Goal: Task Accomplishment & Management: Manage account settings

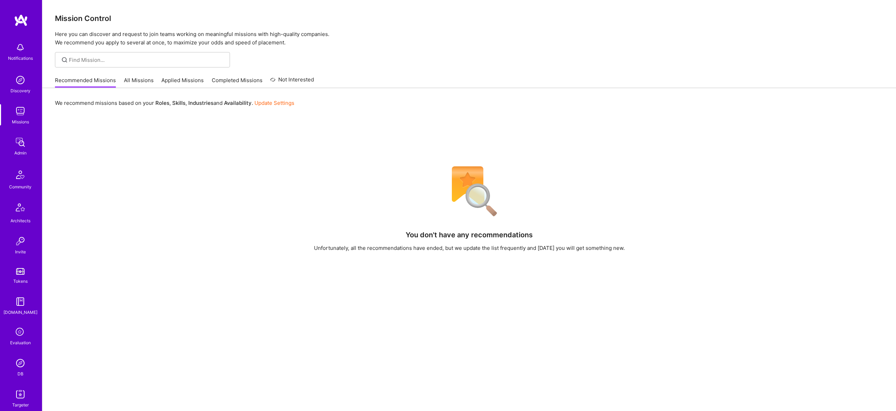
click at [28, 362] on link "DB" at bounding box center [20, 367] width 43 height 21
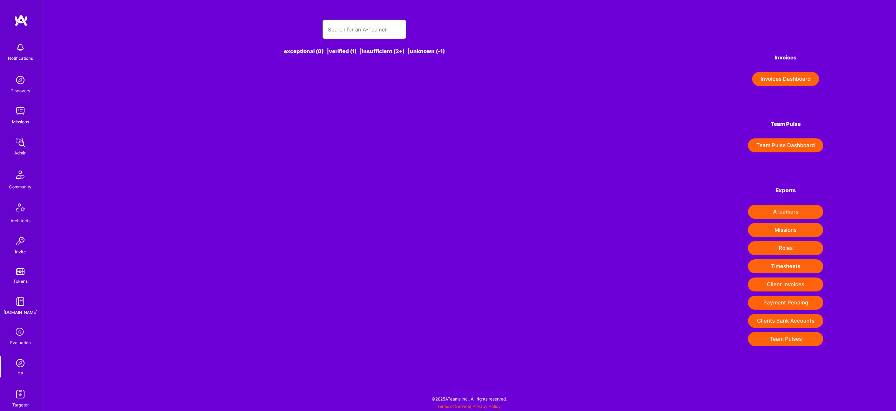
click at [365, 30] on input "text" at bounding box center [364, 30] width 73 height 18
paste input "consultantcraig@gmail.com"
type input "consultantcraig@gmail.com"
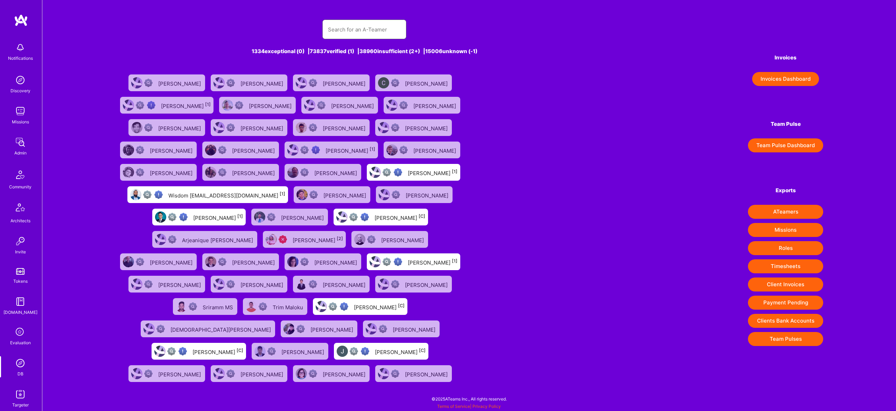
click at [364, 29] on input "text" at bounding box center [364, 30] width 73 height 18
paste input "consultantcraig@gmail.com"
type input "consultantcraig@gmail.com"
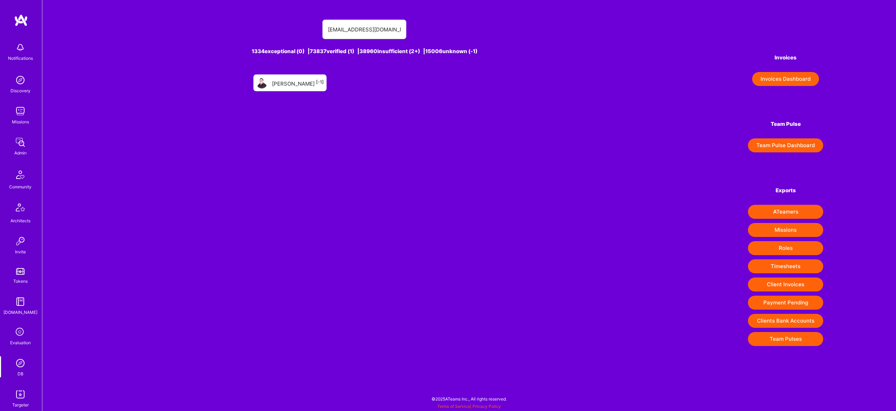
click at [309, 80] on div "Craig Jones [-1]" at bounding box center [298, 82] width 52 height 9
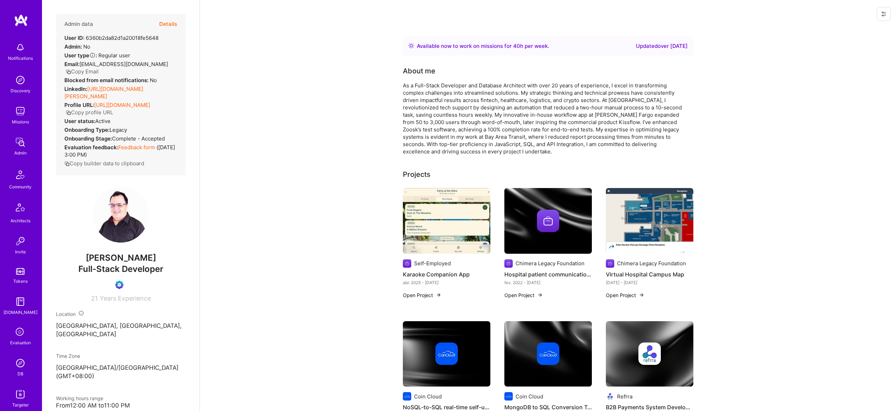
click at [169, 16] on button "Details" at bounding box center [168, 24] width 18 height 20
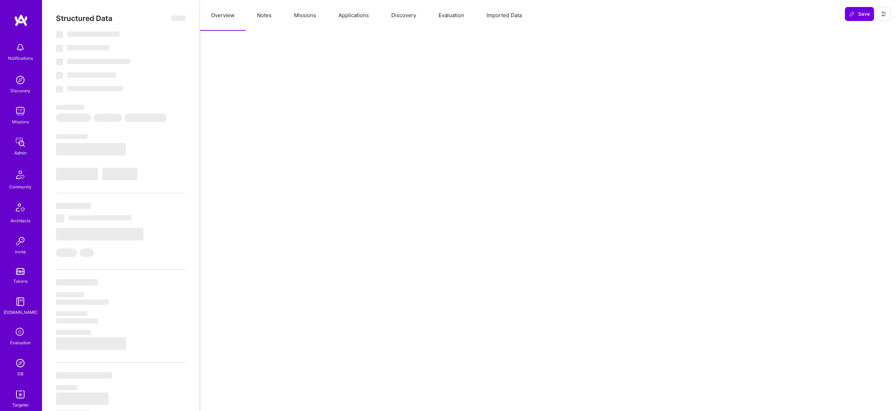
select select "Right Now"
select select "Unknown"
select select "US"
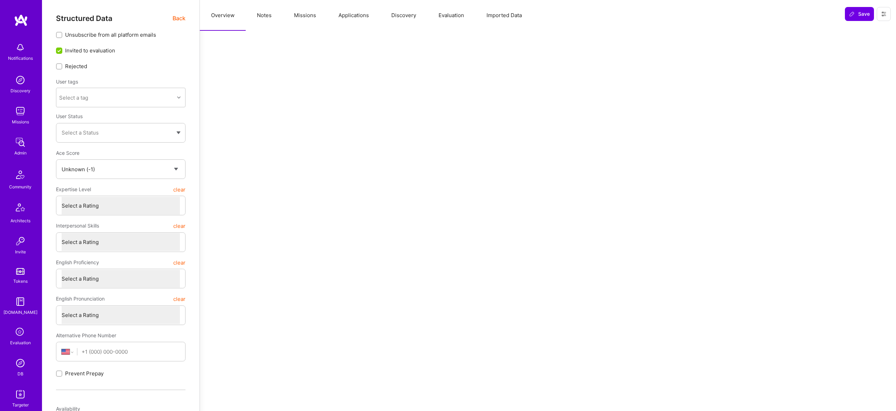
click at [309, 16] on button "Missions" at bounding box center [305, 15] width 44 height 31
click at [249, 15] on button "Notes" at bounding box center [264, 15] width 37 height 31
type textarea "x"
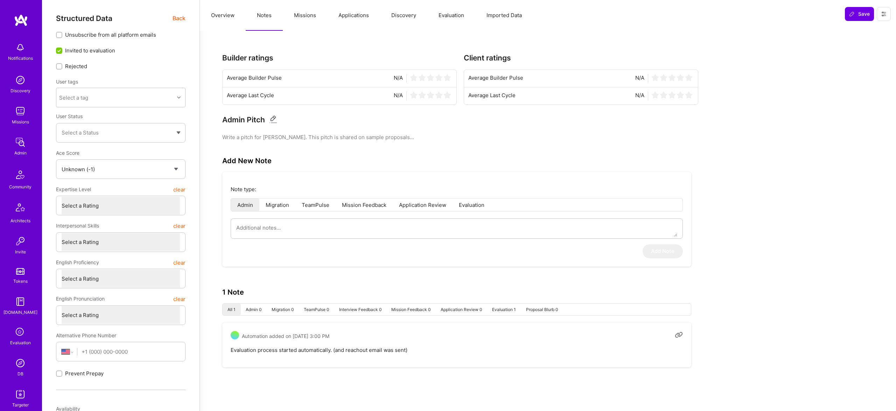
click at [226, 18] on button "Overview" at bounding box center [223, 15] width 46 height 31
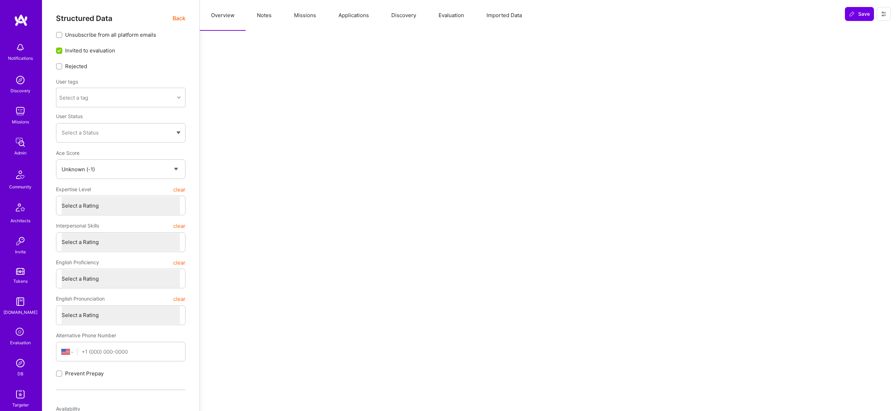
click at [450, 15] on button "Evaluation" at bounding box center [451, 15] width 48 height 31
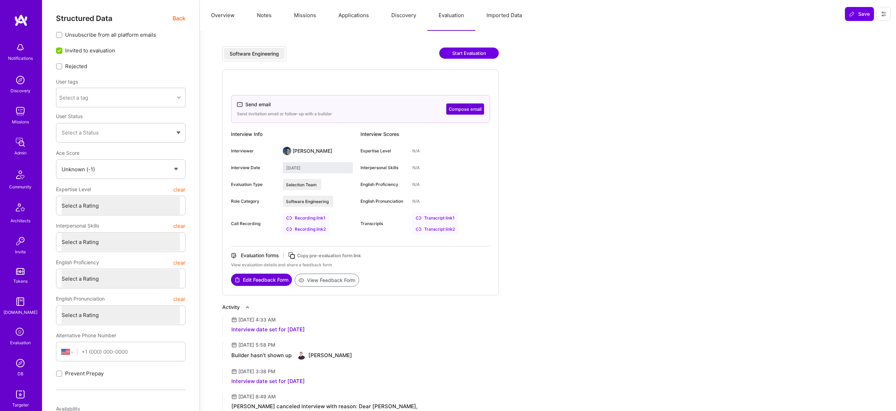
click at [443, 217] on div "Transcript link 1" at bounding box center [435, 218] width 46 height 11
click at [445, 231] on div "Transcript link 2" at bounding box center [435, 229] width 46 height 11
click at [316, 218] on div "Recording link 1" at bounding box center [306, 218] width 46 height 11
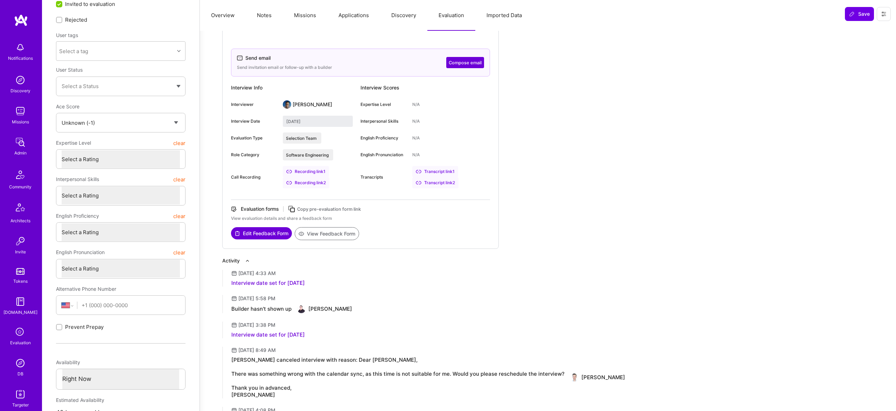
scroll to position [44, 0]
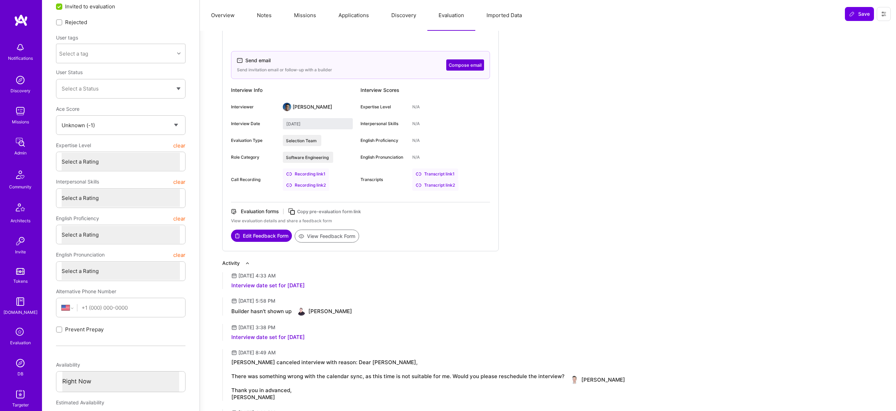
click at [314, 184] on div "Recording link 2" at bounding box center [306, 185] width 47 height 11
click at [445, 188] on div "Transcript link 2" at bounding box center [435, 185] width 46 height 11
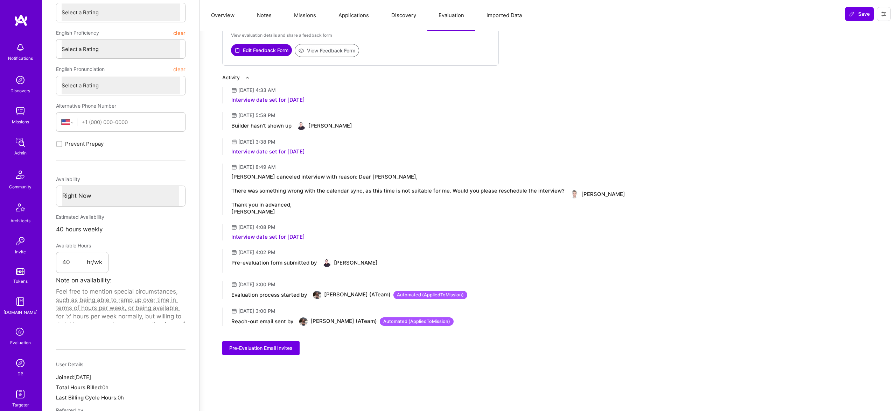
scroll to position [227, 0]
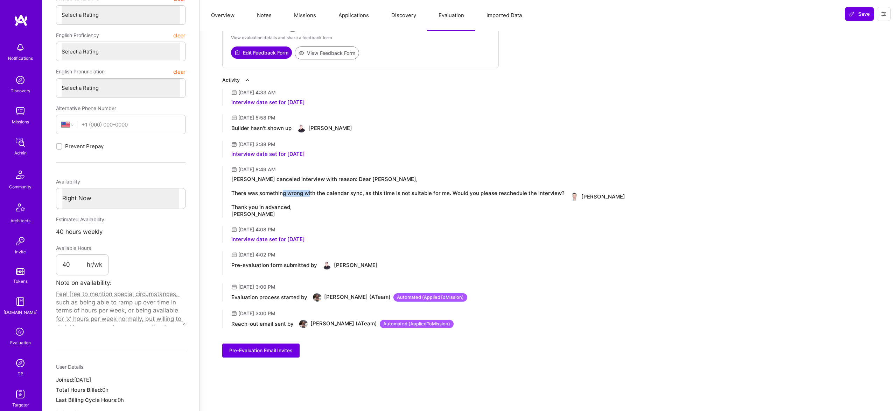
drag, startPoint x: 322, startPoint y: 192, endPoint x: 348, endPoint y: 191, distance: 25.9
click at [348, 191] on div "Vetter canceled interview with reason: Dear Craig, There was something wrong wi…" at bounding box center [397, 197] width 333 height 42
click at [21, 337] on icon at bounding box center [20, 332] width 13 height 13
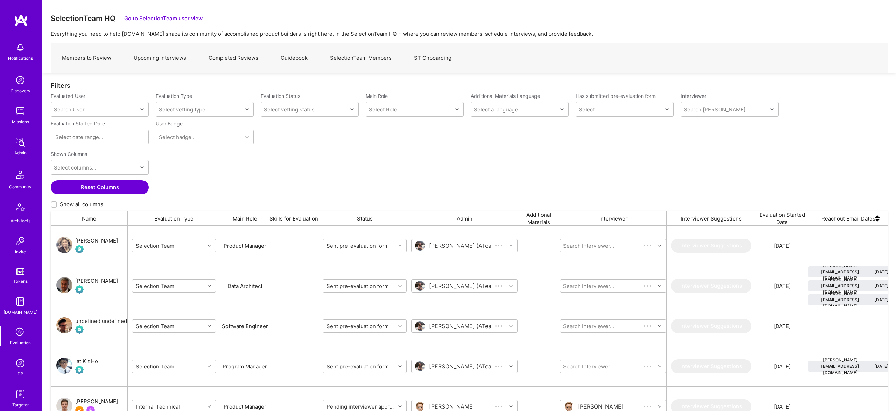
scroll to position [338, 837]
click at [159, 57] on link "Upcoming Interviews" at bounding box center [159, 58] width 75 height 30
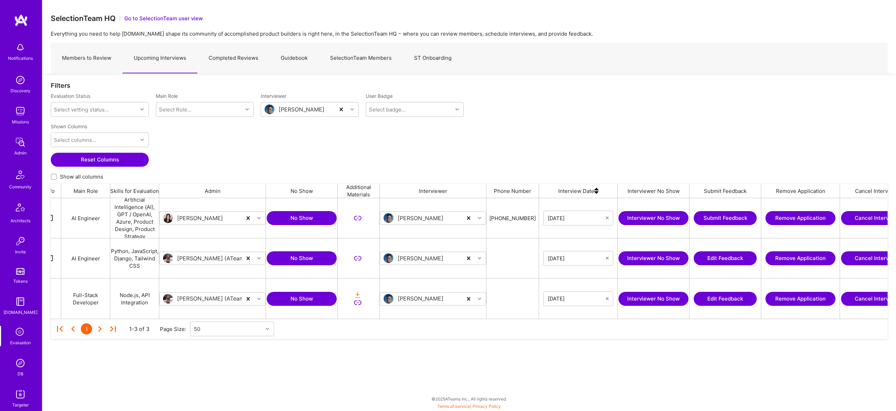
scroll to position [0, 138]
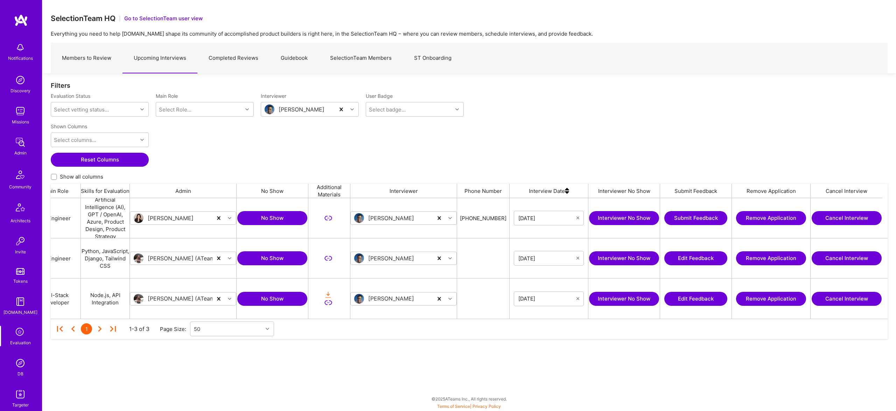
click at [284, 294] on button "No Show" at bounding box center [272, 299] width 70 height 14
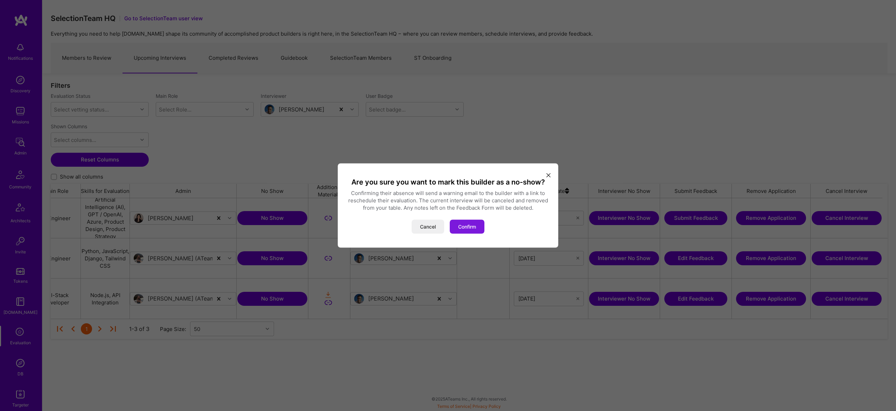
click at [461, 230] on button "Confirm" at bounding box center [467, 227] width 35 height 14
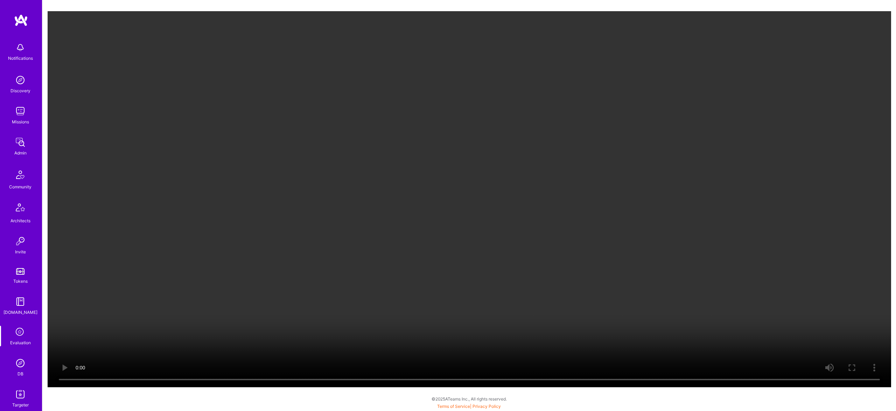
click at [357, 380] on video "Your browser does not support the video tag." at bounding box center [469, 199] width 843 height 377
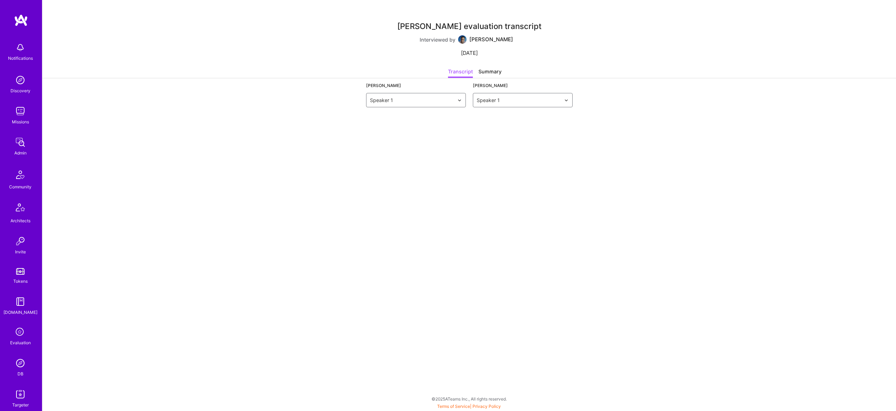
click at [491, 74] on div "Summary" at bounding box center [489, 73] width 23 height 10
click at [461, 72] on div "Transcript" at bounding box center [460, 73] width 25 height 10
click at [483, 71] on div "Summary" at bounding box center [489, 73] width 23 height 10
click at [461, 74] on div "Transcript" at bounding box center [460, 73] width 25 height 10
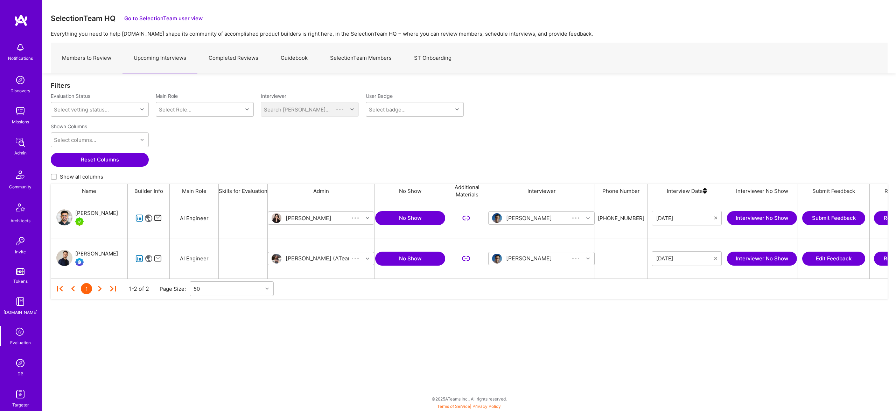
scroll to position [80, 837]
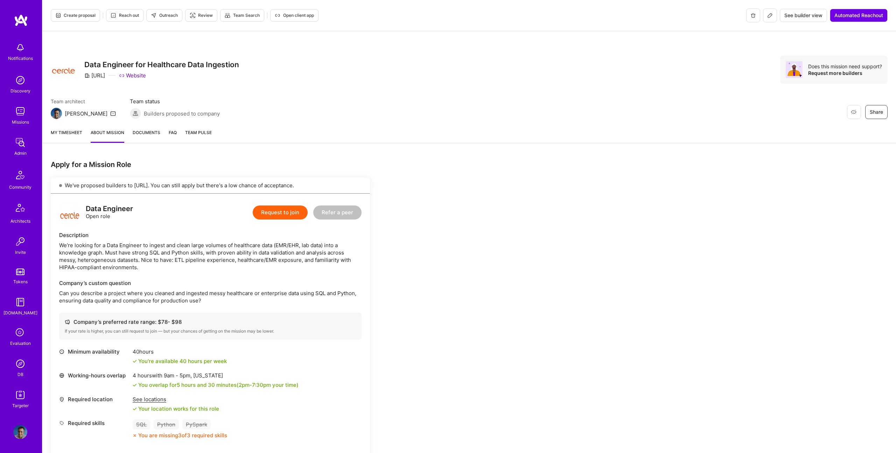
scroll to position [324, 0]
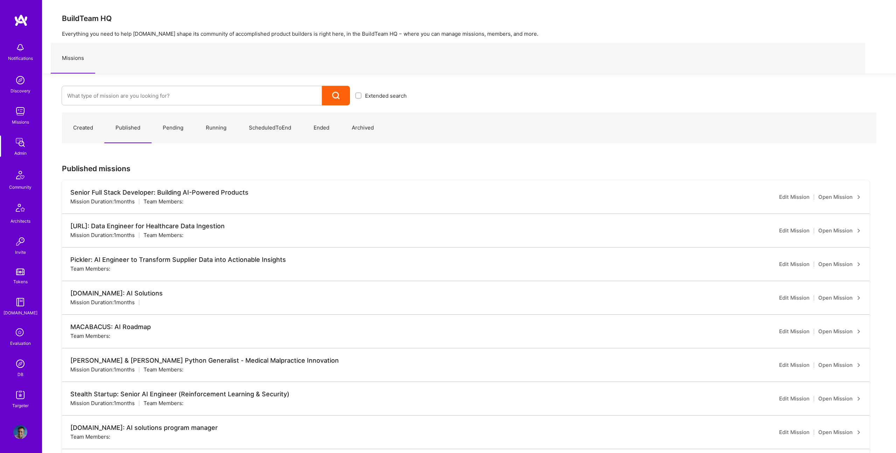
scroll to position [2, 0]
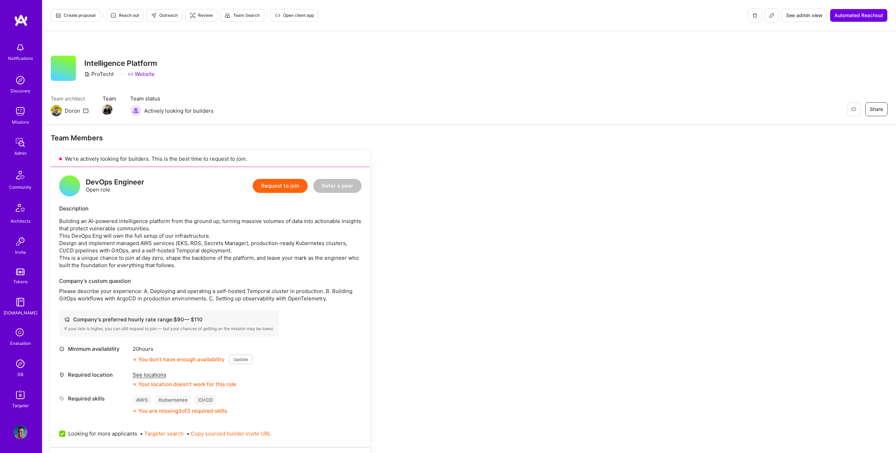
click at [96, 75] on div "ProTecht" at bounding box center [98, 73] width 29 height 7
copy div "ProTecht"
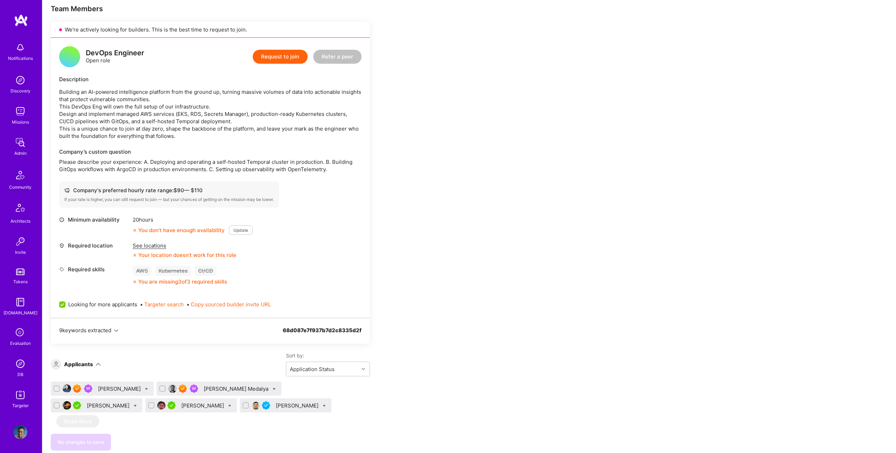
scroll to position [127, 0]
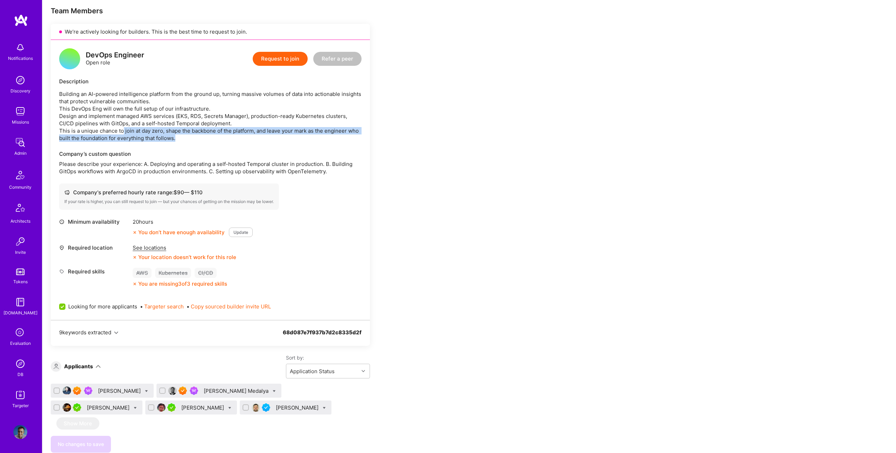
drag, startPoint x: 127, startPoint y: 123, endPoint x: 185, endPoint y: 138, distance: 59.2
click at [185, 138] on p "Building an AI-powered intelligence platform from the ground up, turning massiv…" at bounding box center [210, 115] width 302 height 51
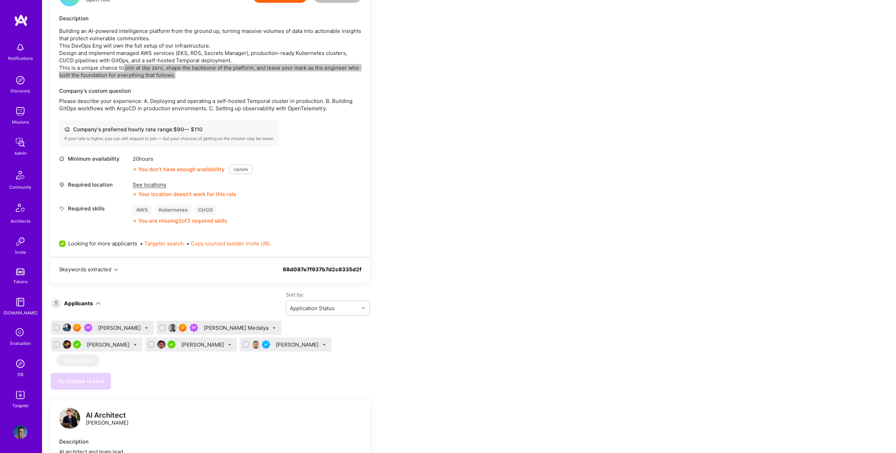
scroll to position [190, 0]
click at [144, 326] on div "Sadan Masroor" at bounding box center [102, 327] width 103 height 14
click at [145, 327] on icon at bounding box center [146, 327] width 3 height 3
checkbox input "true"
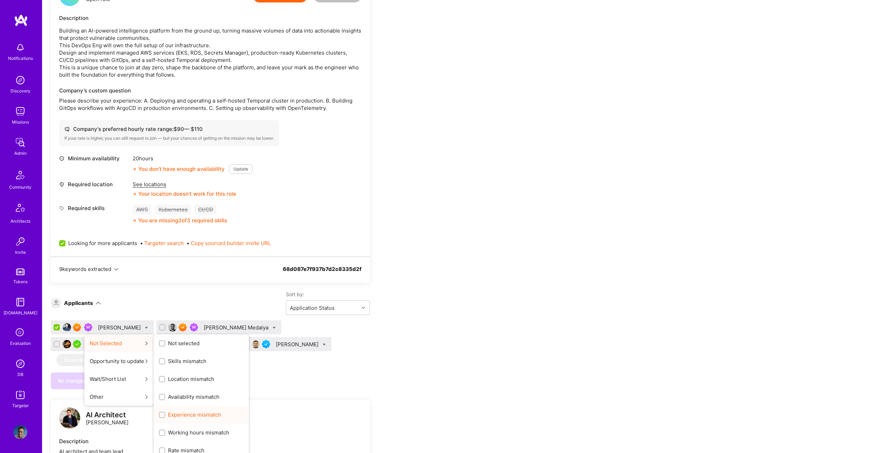
click at [195, 411] on span "Experience mismatch" at bounding box center [194, 414] width 53 height 7
click at [165, 413] on input "Experience mismatch" at bounding box center [162, 415] width 5 height 5
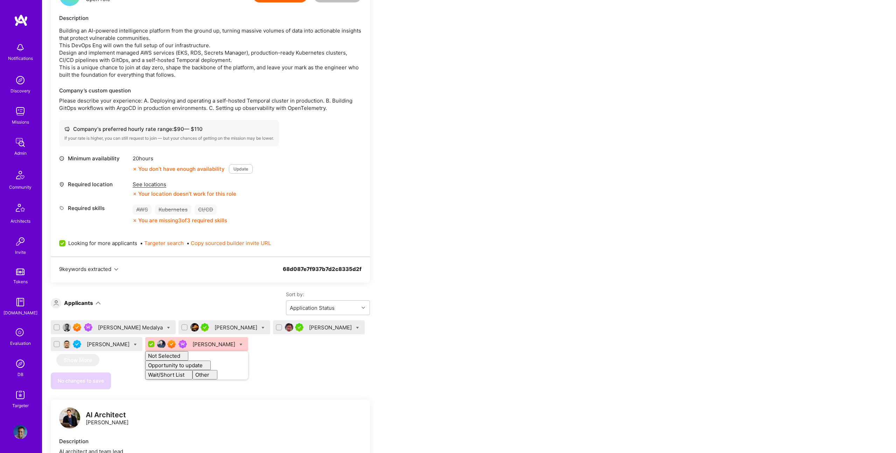
checkbox input "false"
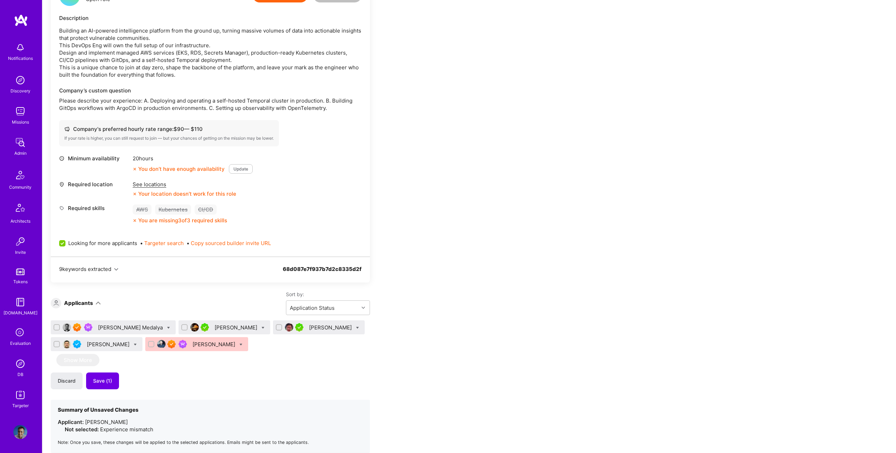
click at [314, 344] on div "Tom Medalya Kirill Zonov Peter Nguyen Omer Sen Sadan Masroor" at bounding box center [210, 337] width 319 height 34
click at [104, 384] on span "Save (1)" at bounding box center [102, 380] width 19 height 7
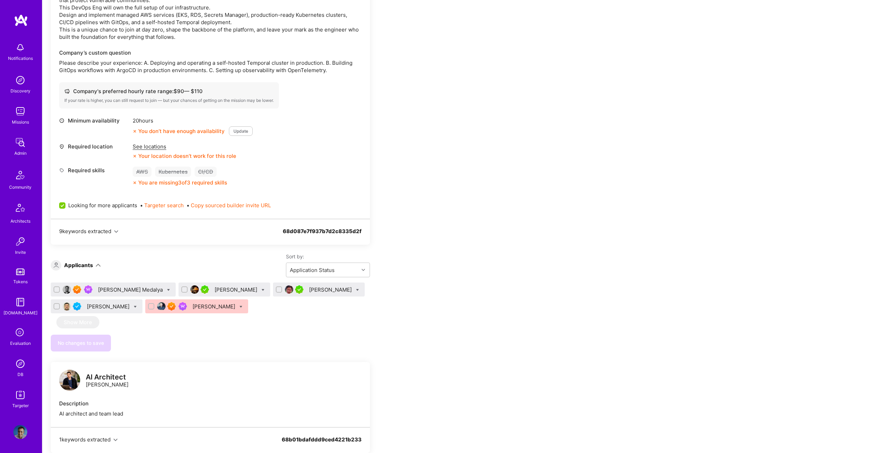
scroll to position [226, 0]
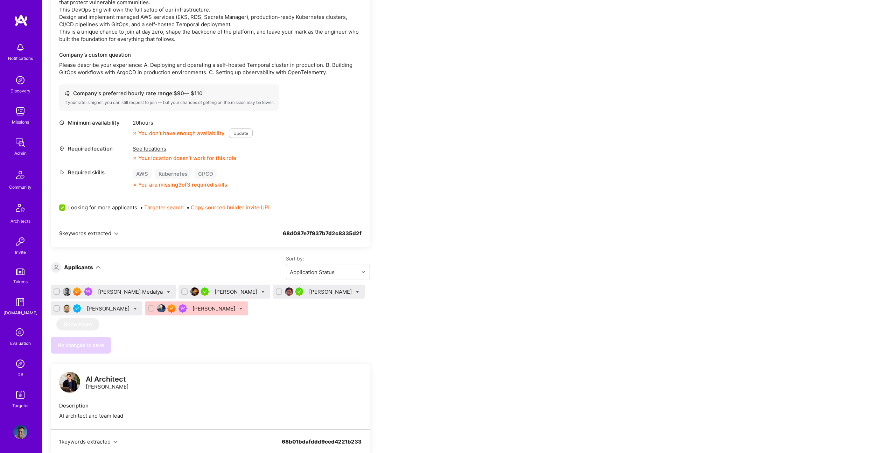
click at [108, 291] on div "Tom Medalya" at bounding box center [131, 291] width 66 height 7
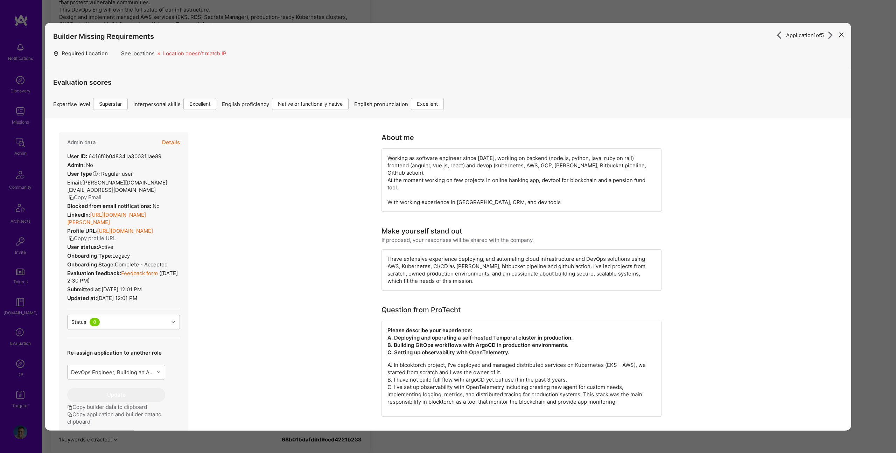
click at [176, 141] on button "Details" at bounding box center [171, 142] width 18 height 20
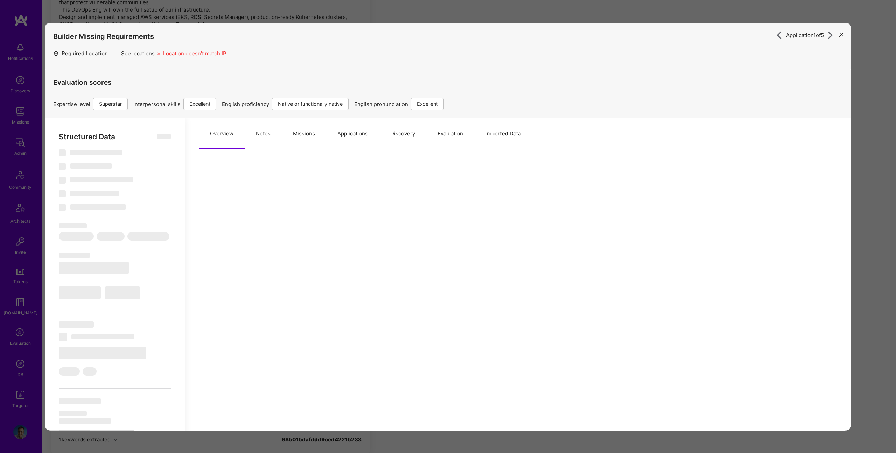
click at [265, 130] on button "Notes" at bounding box center [263, 133] width 37 height 31
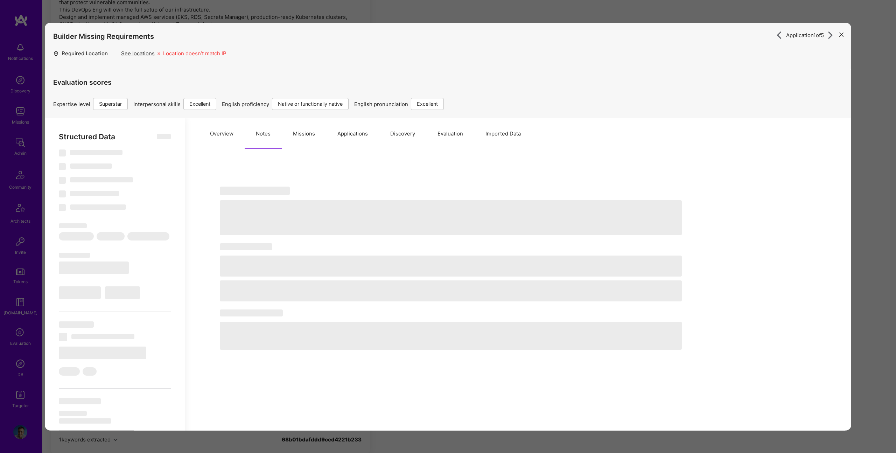
select select "Right Now"
select select "7"
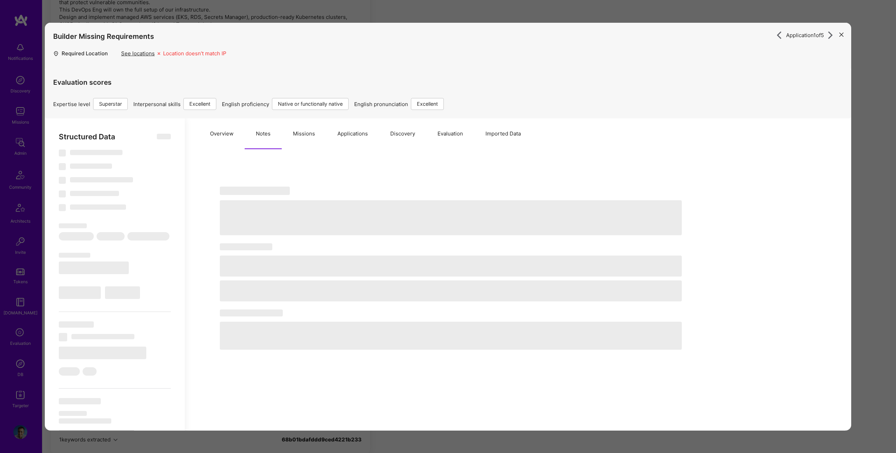
select select "DE"
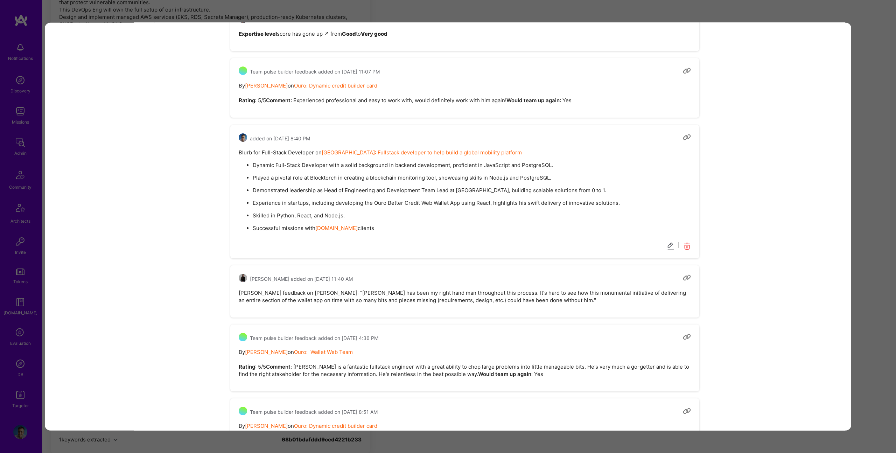
scroll to position [1082, 0]
click at [861, 124] on div "Application 1 of 5 Builder Missing Requirements Required Location See locations…" at bounding box center [448, 226] width 896 height 453
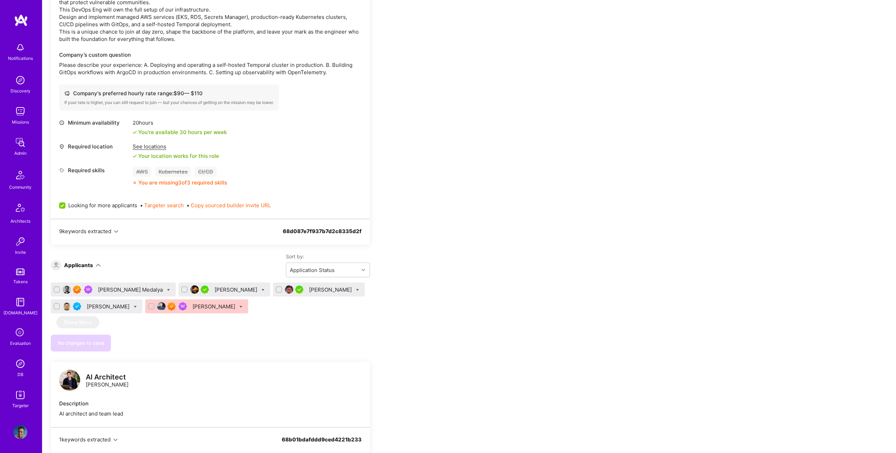
click at [214, 290] on div "Kirill Zonov" at bounding box center [236, 289] width 44 height 7
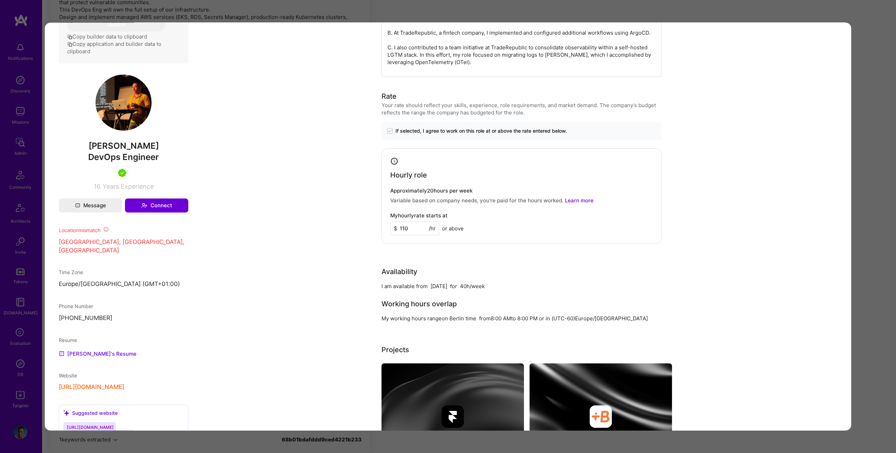
scroll to position [402, 0]
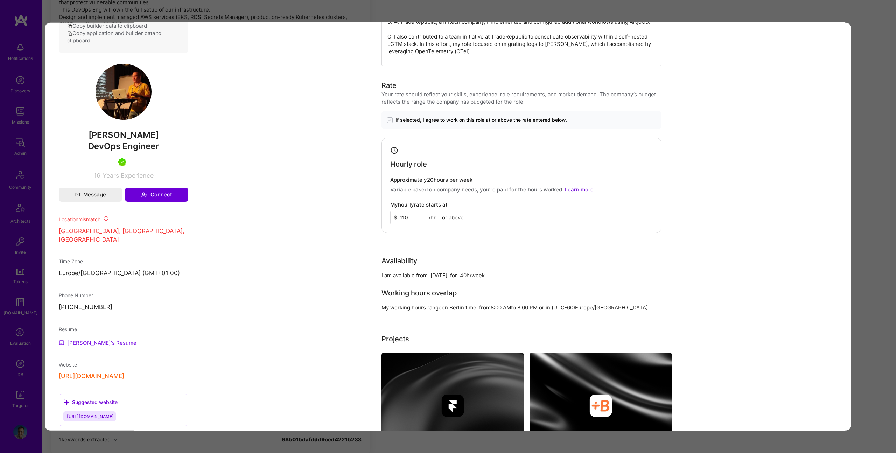
click at [91, 338] on link "Kirill's Resume" at bounding box center [98, 342] width 78 height 8
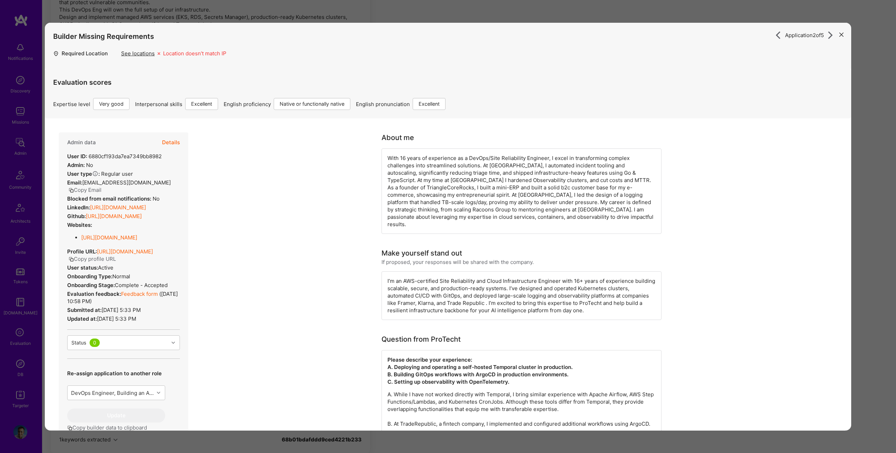
click at [173, 145] on button "Details" at bounding box center [171, 142] width 18 height 20
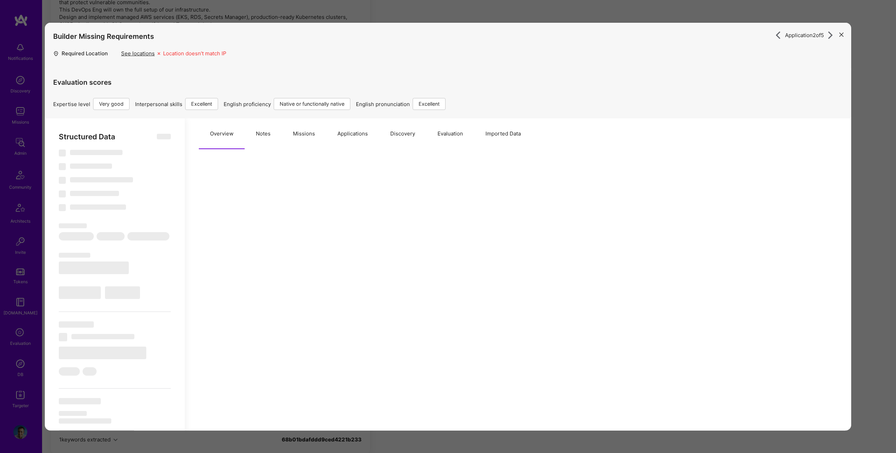
click at [299, 133] on button "Missions" at bounding box center [304, 133] width 44 height 31
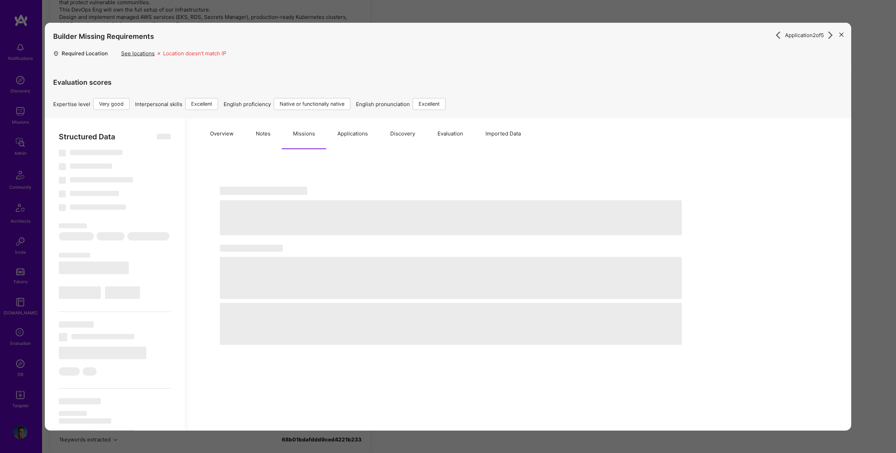
type textarea "x"
select select "Right Now"
select select "5"
select select "7"
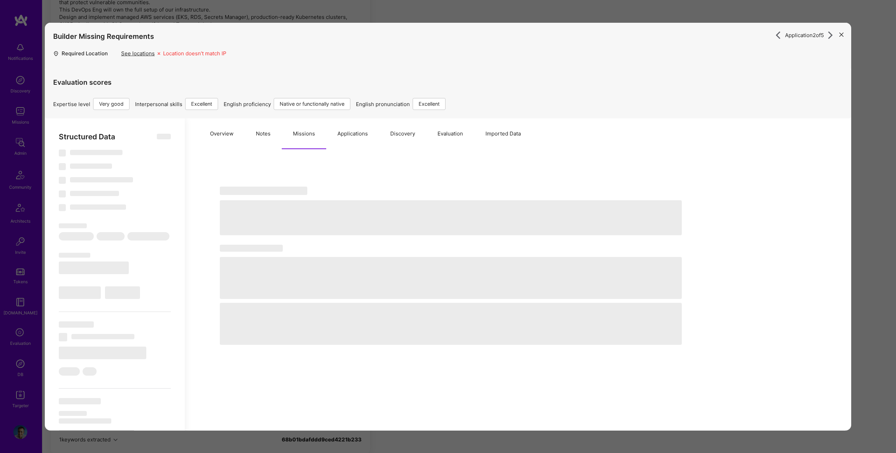
select select "7"
select select "DE"
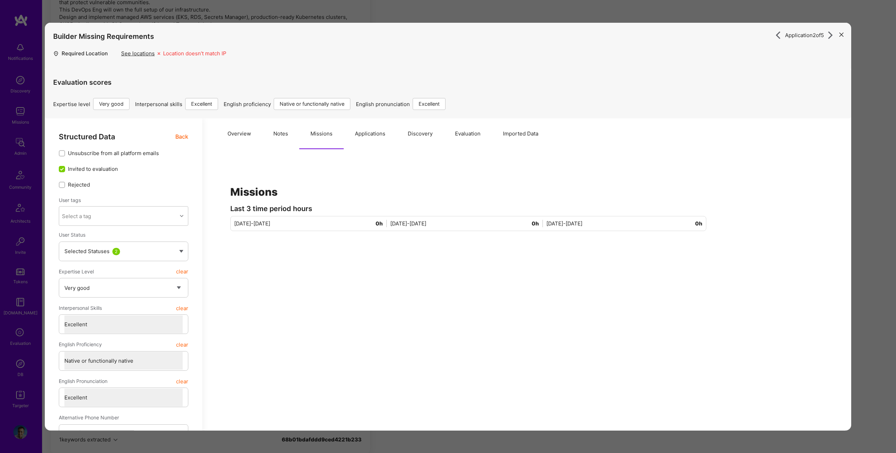
click at [282, 134] on button "Notes" at bounding box center [280, 133] width 37 height 31
type textarea "x"
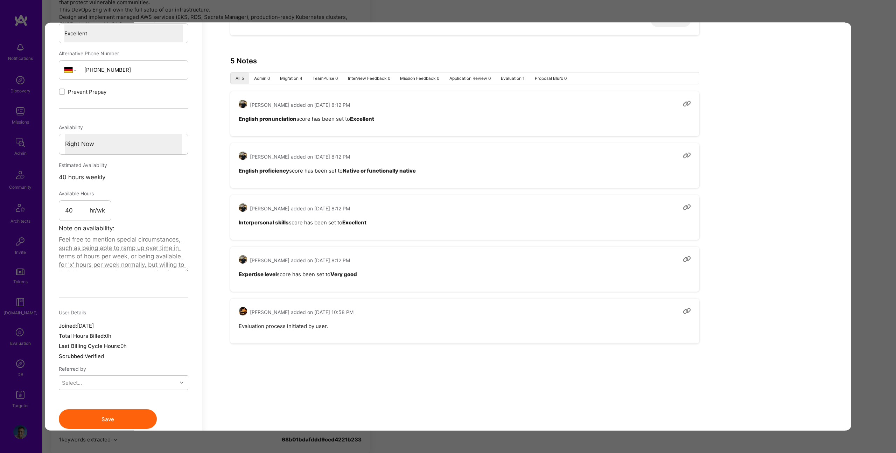
scroll to position [365, 0]
click at [438, 14] on div "Application 2 of 5 Builder Missing Requirements Required Location See locations…" at bounding box center [448, 226] width 896 height 453
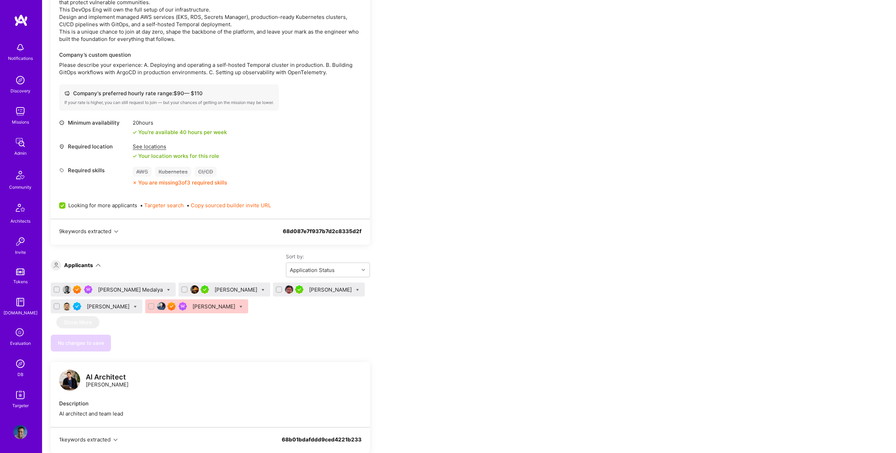
click at [261, 291] on div at bounding box center [262, 289] width 3 height 7
checkbox input "true"
click at [284, 355] on span "Shortlist" at bounding box center [294, 358] width 21 height 7
click at [277, 357] on input "Shortlist" at bounding box center [279, 359] width 5 height 5
checkbox input "false"
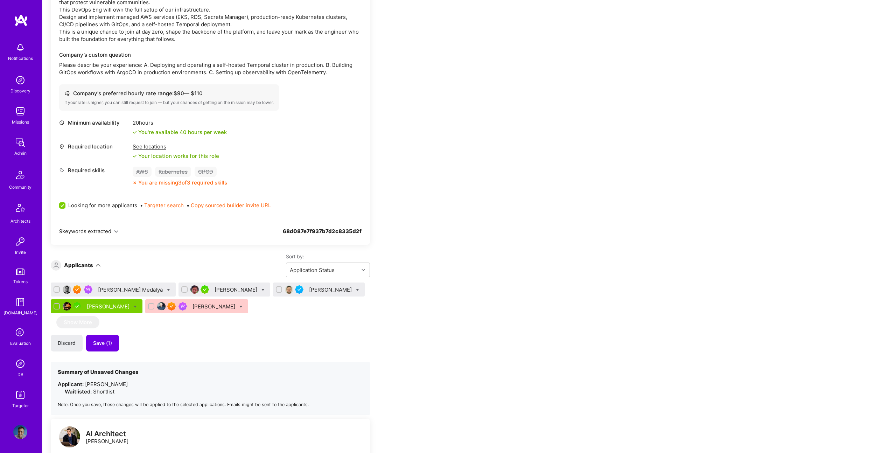
drag, startPoint x: 327, startPoint y: 327, endPoint x: 183, endPoint y: 332, distance: 144.6
click at [319, 327] on div "Tom Medalya Peter Nguyen Omer Sen Kirill Zonov Sadan Masroor Show More Discard …" at bounding box center [210, 348] width 319 height 133
click at [114, 339] on button "Save (1)" at bounding box center [102, 343] width 33 height 17
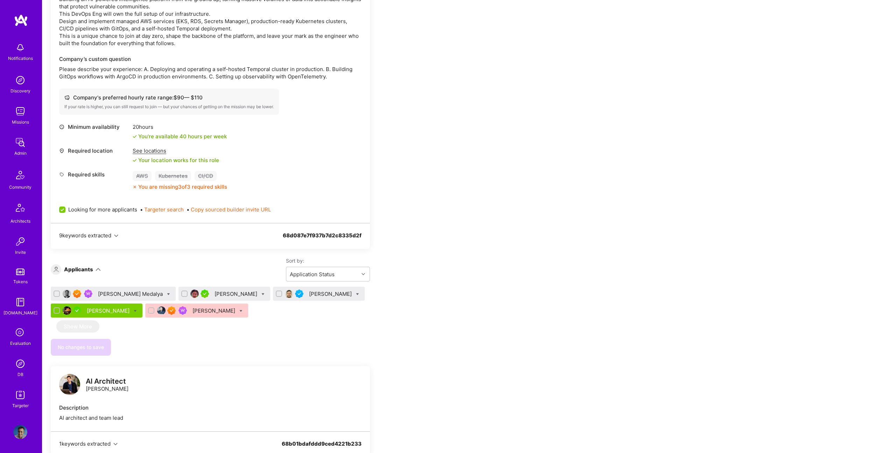
scroll to position [224, 0]
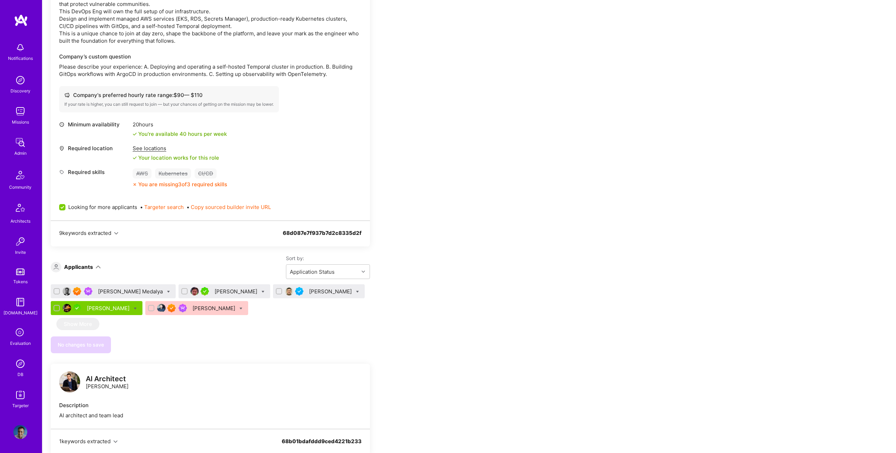
click at [356, 290] on icon at bounding box center [357, 291] width 3 height 3
checkbox input "true"
click at [370, 362] on label "Shortlist" at bounding box center [385, 360] width 30 height 7
click at [371, 362] on input "Shortlist" at bounding box center [373, 361] width 5 height 5
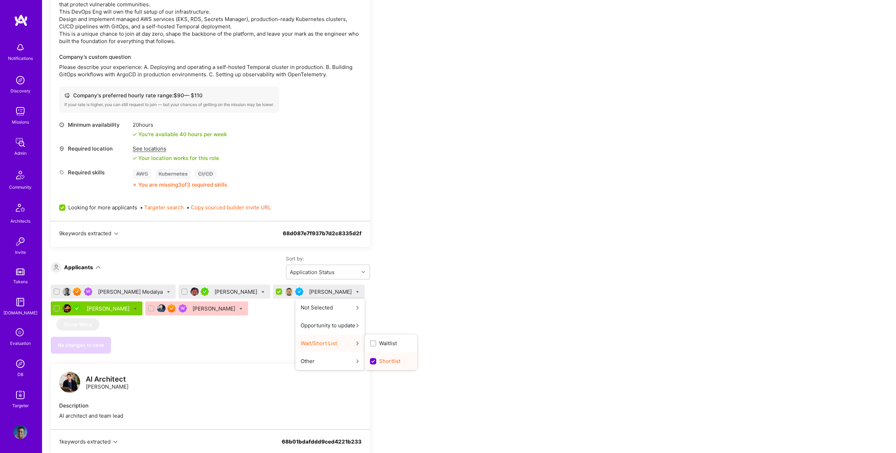
scroll to position [0, 0]
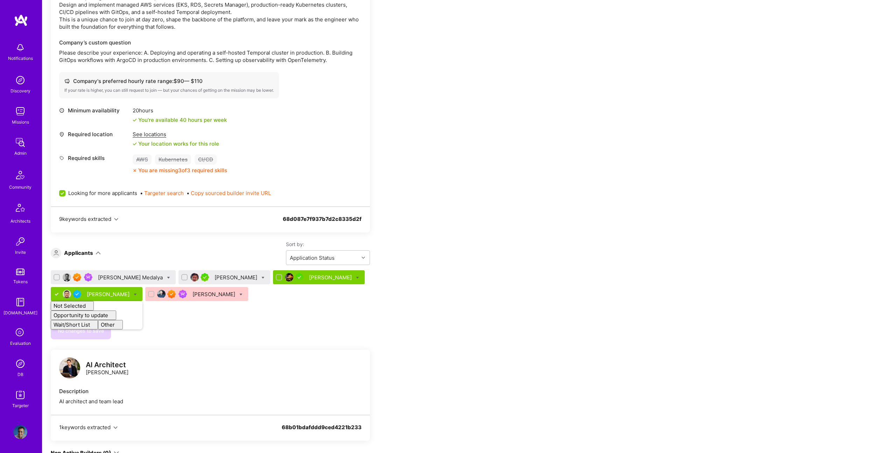
checkbox input "false"
drag, startPoint x: 290, startPoint y: 323, endPoint x: 170, endPoint y: 323, distance: 119.7
click at [290, 323] on div "No changes to save" at bounding box center [210, 330] width 319 height 17
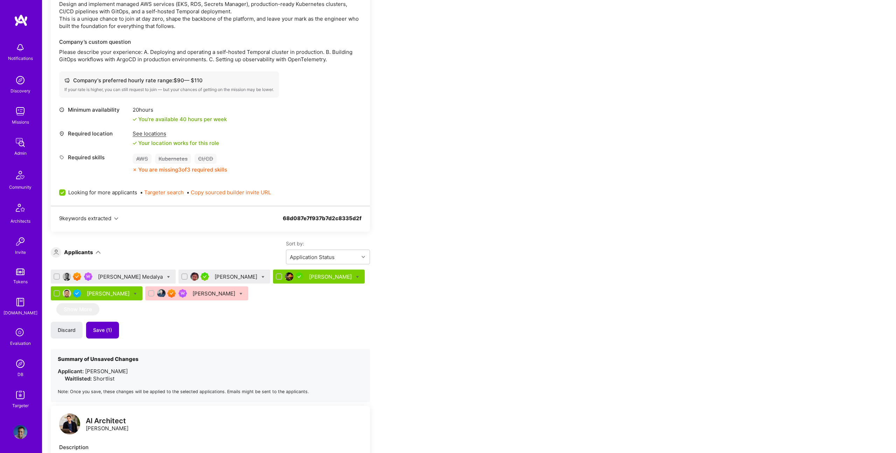
click at [110, 327] on span "Save (1)" at bounding box center [102, 329] width 19 height 7
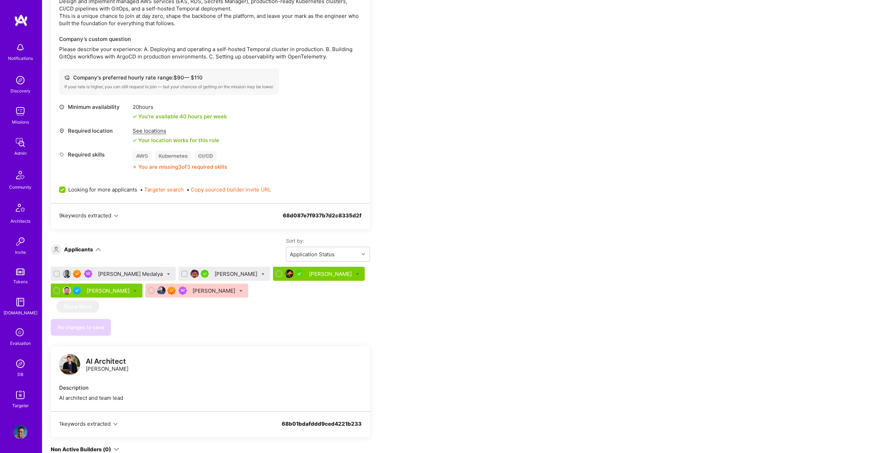
scroll to position [240, 0]
click at [214, 274] on div "Peter Nguyen" at bounding box center [236, 275] width 44 height 7
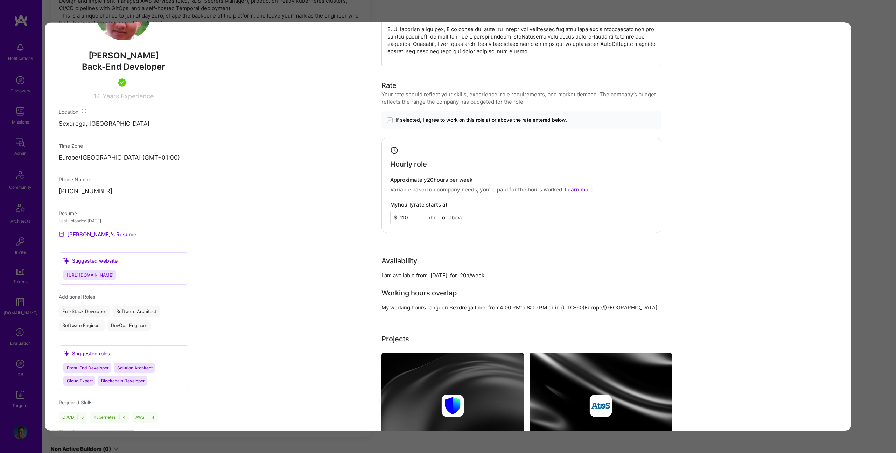
scroll to position [380, 0]
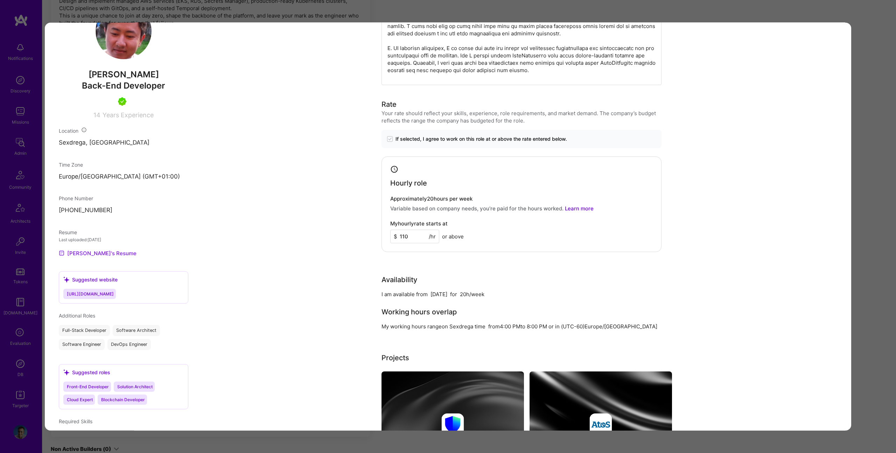
click at [85, 255] on link "Peter's Resume" at bounding box center [98, 253] width 78 height 8
click at [864, 101] on div "Application 2 of 5 Evaluation scores Expertise level Very good Interpersonal sk…" at bounding box center [448, 226] width 896 height 453
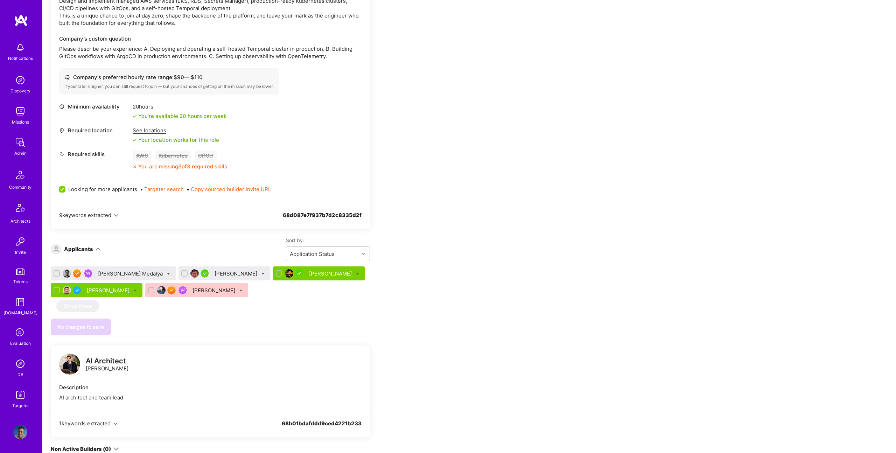
click at [309, 274] on div "Kirill Zonov" at bounding box center [331, 273] width 44 height 7
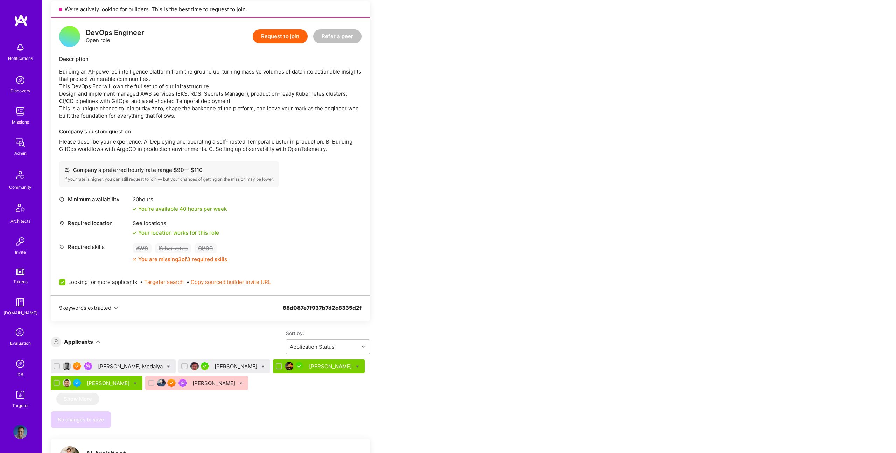
scroll to position [147, 0]
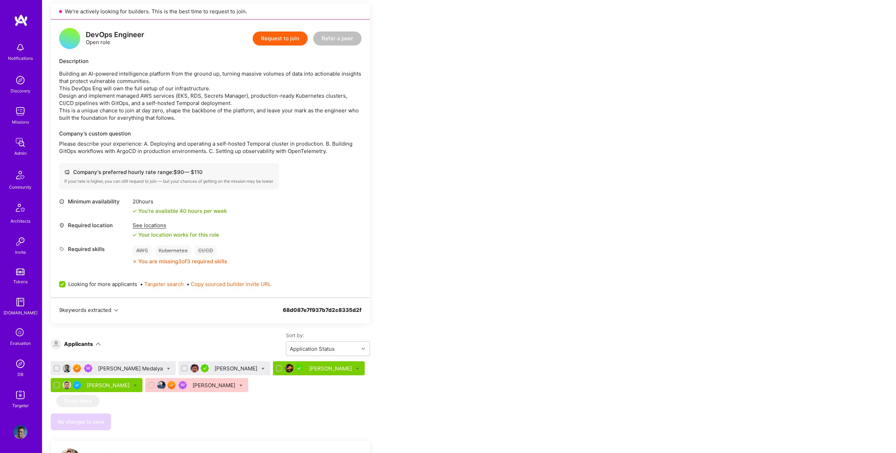
click at [309, 369] on div "Kirill Zonov" at bounding box center [331, 368] width 44 height 7
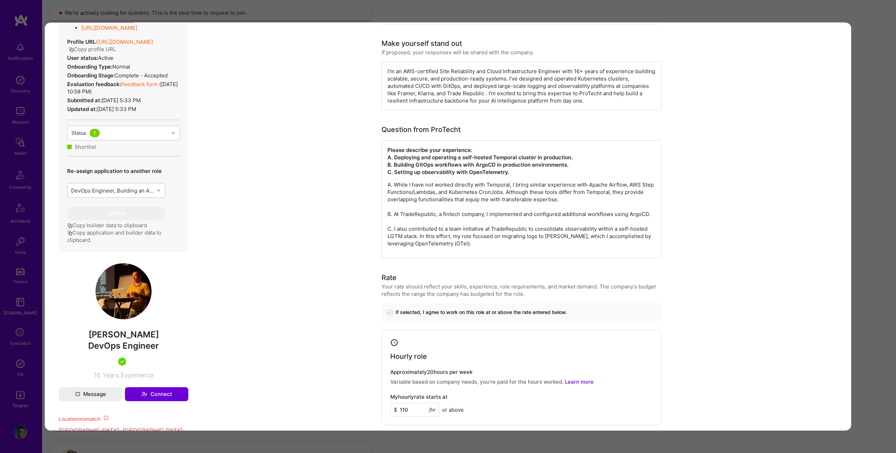
scroll to position [233, 0]
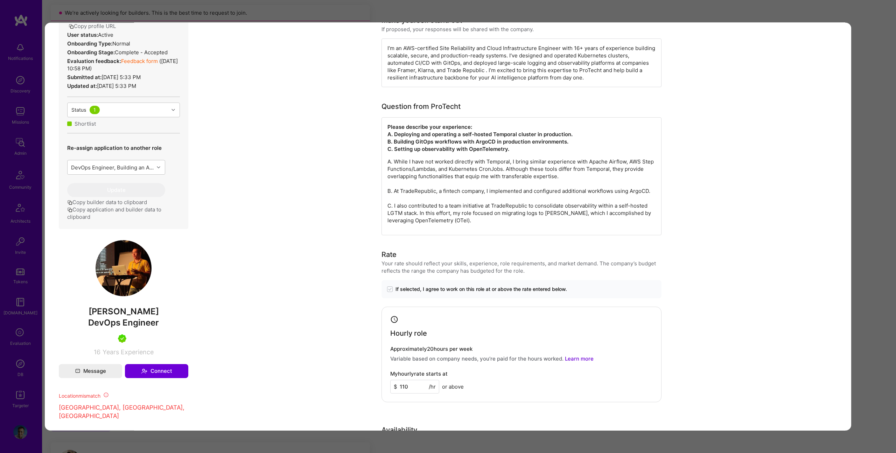
click at [117, 317] on span "DevOps Engineer" at bounding box center [123, 322] width 71 height 10
click at [115, 312] on span "Kirill Zonov" at bounding box center [123, 311] width 129 height 10
copy span "Kirill Zonov"
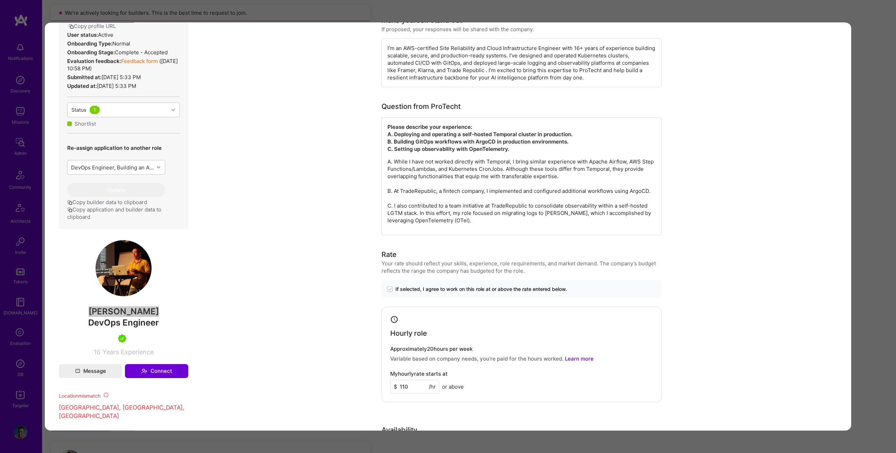
click at [129, 263] on img "modal" at bounding box center [124, 268] width 56 height 56
click at [356, 6] on div "Application 3 of 5 Builder Missing Requirements Required Location See locations…" at bounding box center [448, 226] width 896 height 453
click at [285, 13] on div "Application 3 of 5 Builder Missing Requirements Required Location See locations…" at bounding box center [448, 226] width 896 height 453
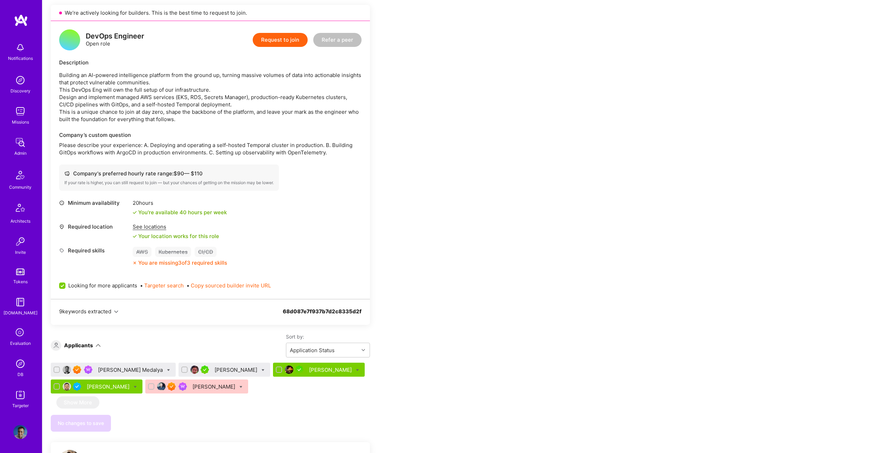
click at [91, 388] on div "Omer Sen" at bounding box center [109, 386] width 44 height 7
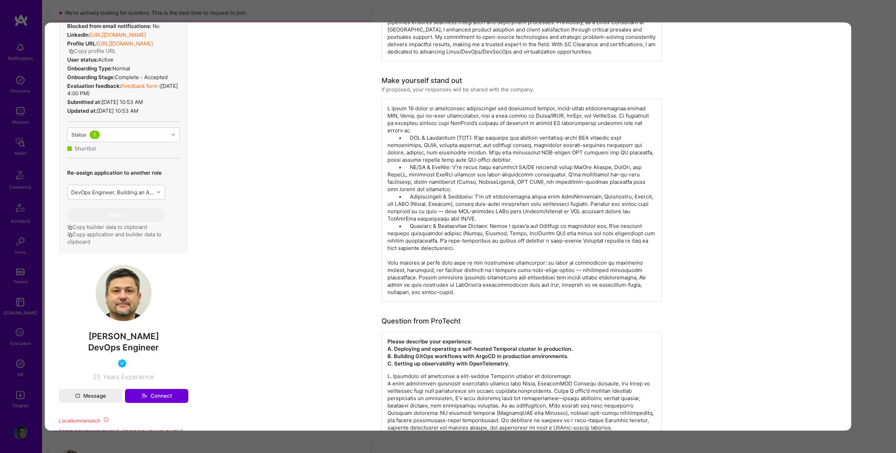
scroll to position [173, 0]
click at [124, 292] on img "modal" at bounding box center [124, 292] width 56 height 56
click at [124, 289] on img "modal" at bounding box center [124, 292] width 56 height 56
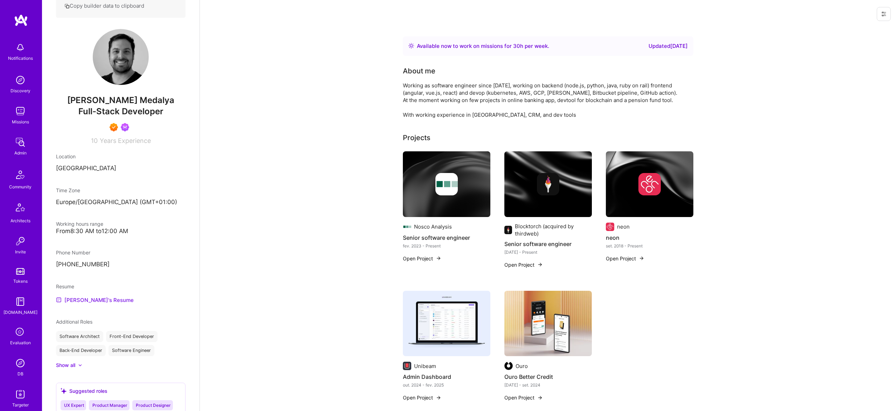
scroll to position [166, 0]
click at [85, 300] on link "[PERSON_NAME]'s Resume" at bounding box center [95, 299] width 78 height 8
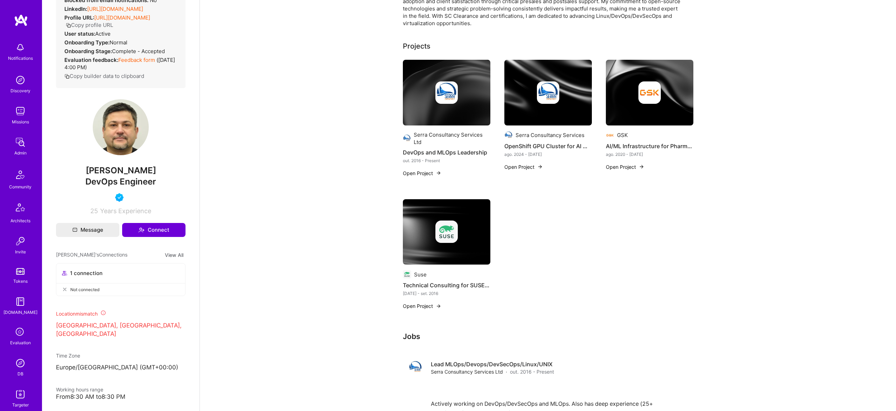
scroll to position [228, 0]
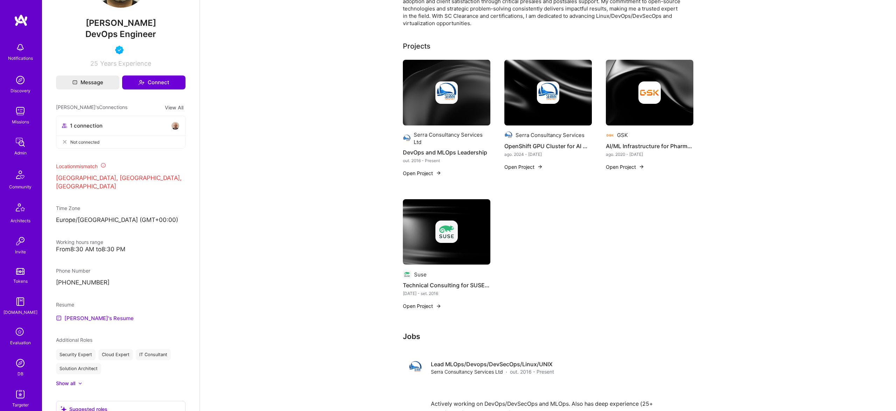
click at [81, 314] on link "Omer's Resume" at bounding box center [95, 318] width 78 height 8
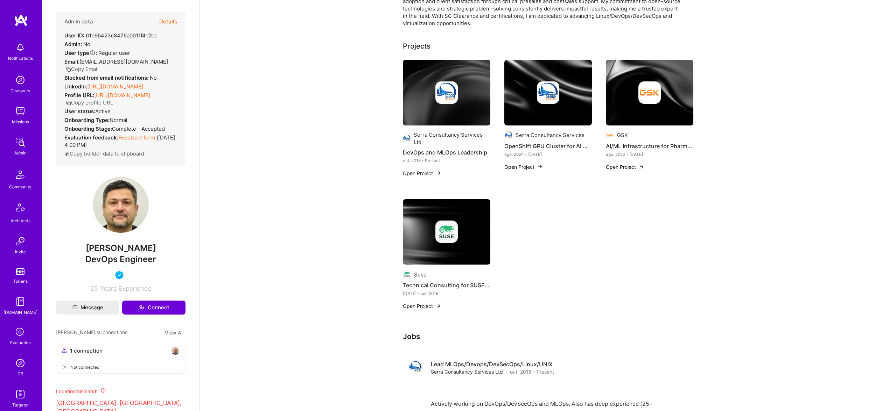
scroll to position [2, 0]
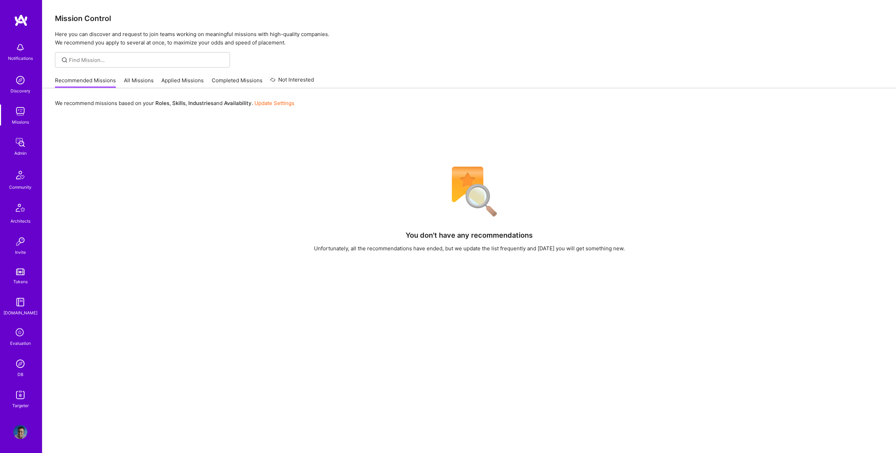
click at [13, 367] on img at bounding box center [20, 364] width 14 height 14
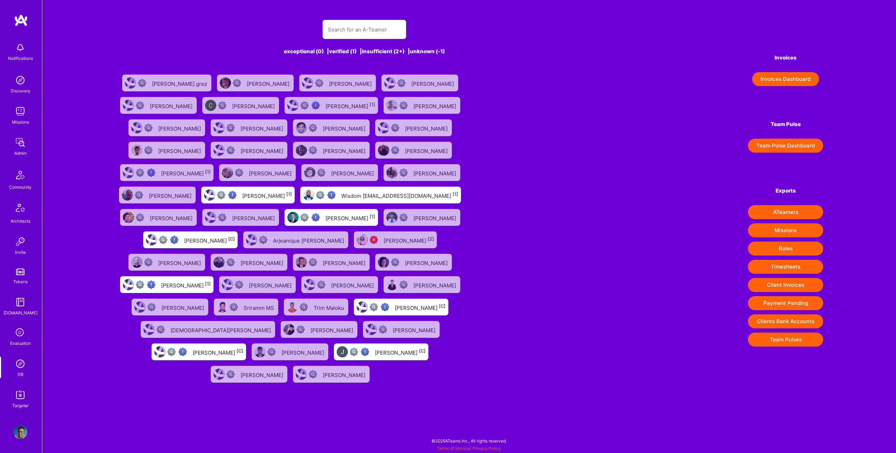
click at [353, 35] on input "text" at bounding box center [364, 30] width 73 height 18
paste input "[DOMAIN_NAME][EMAIL_ADDRESS][DOMAIN_NAME]"
type input "[DOMAIN_NAME][EMAIL_ADDRESS][DOMAIN_NAME]"
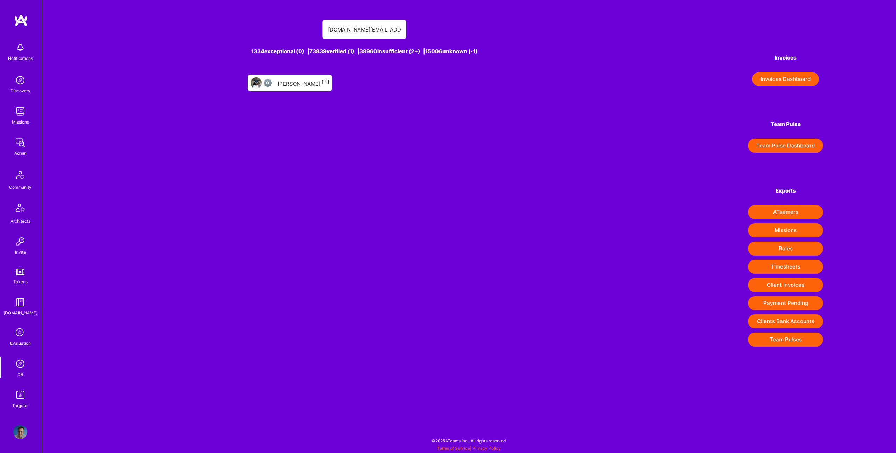
click at [298, 88] on div "[PERSON_NAME] [-1]" at bounding box center [290, 83] width 84 height 17
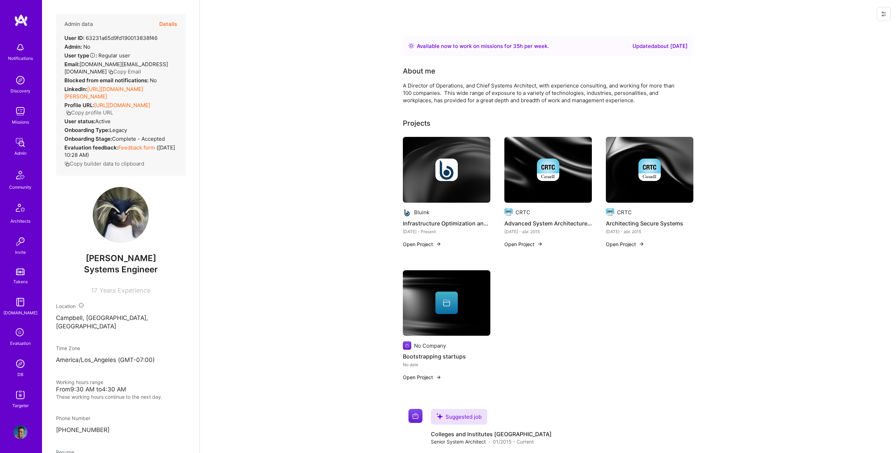
click at [172, 27] on button "Details" at bounding box center [168, 24] width 18 height 20
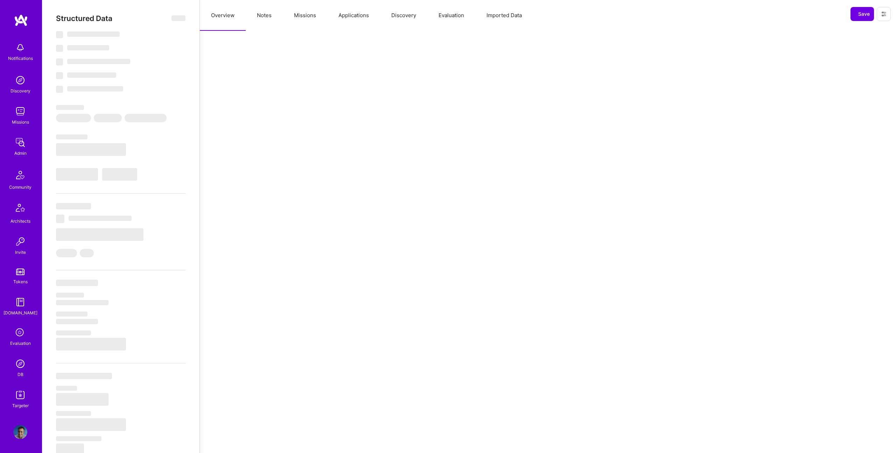
select select "Right Now"
select select "Unknown"
select select "US"
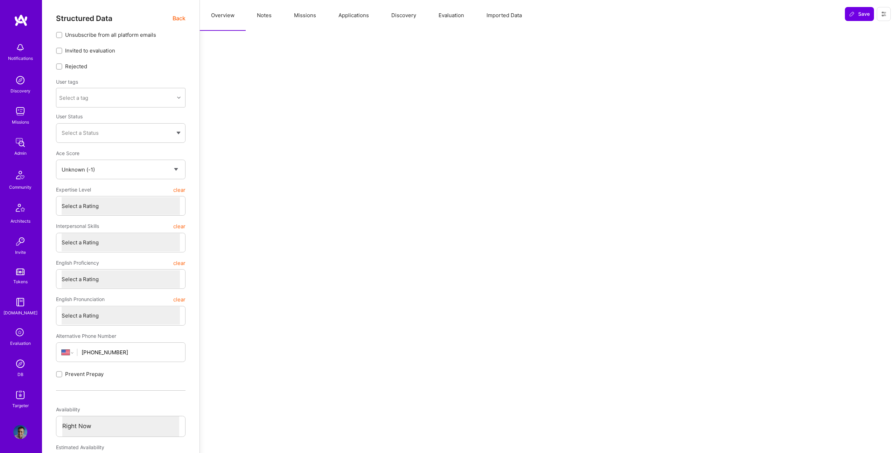
scroll to position [1, 0]
click at [263, 20] on button "Notes" at bounding box center [264, 15] width 37 height 31
type textarea "x"
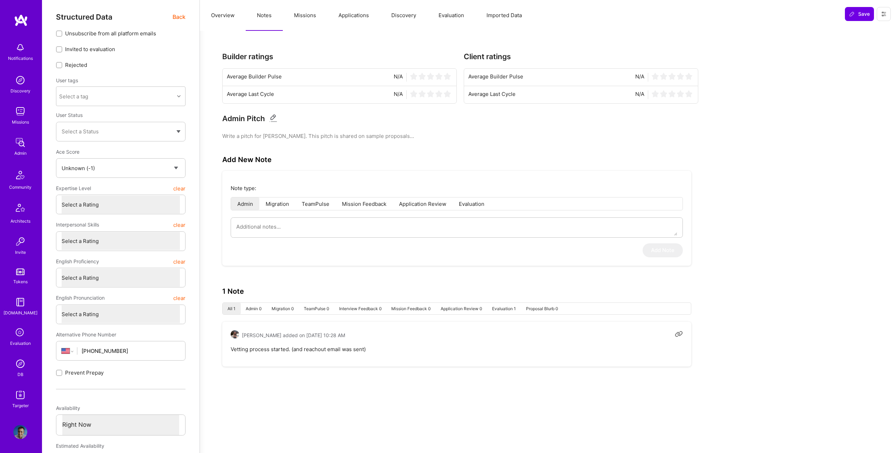
click at [298, 16] on button "Missions" at bounding box center [305, 15] width 44 height 31
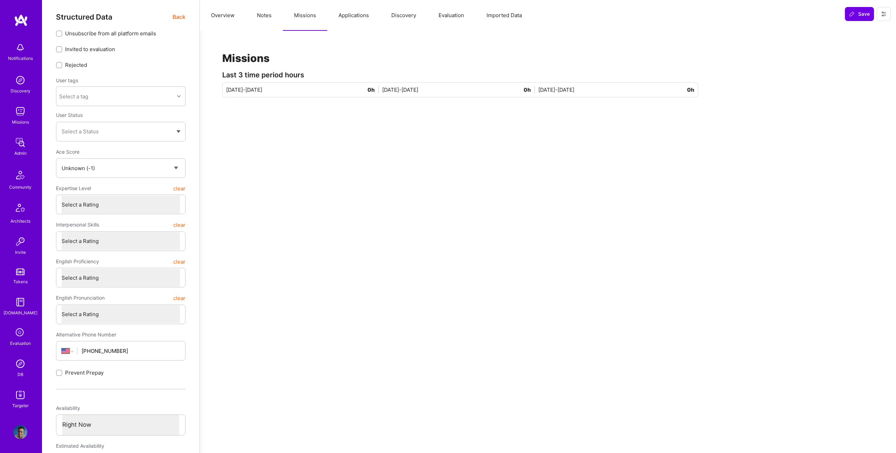
click at [353, 20] on button "Applications" at bounding box center [353, 15] width 53 height 31
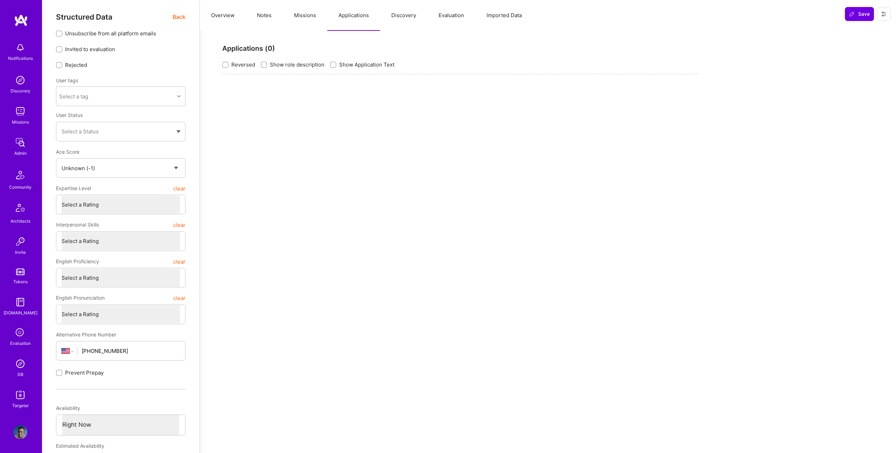
click at [230, 17] on button "Overview" at bounding box center [223, 15] width 46 height 31
click at [175, 15] on span "Back" at bounding box center [179, 17] width 13 height 9
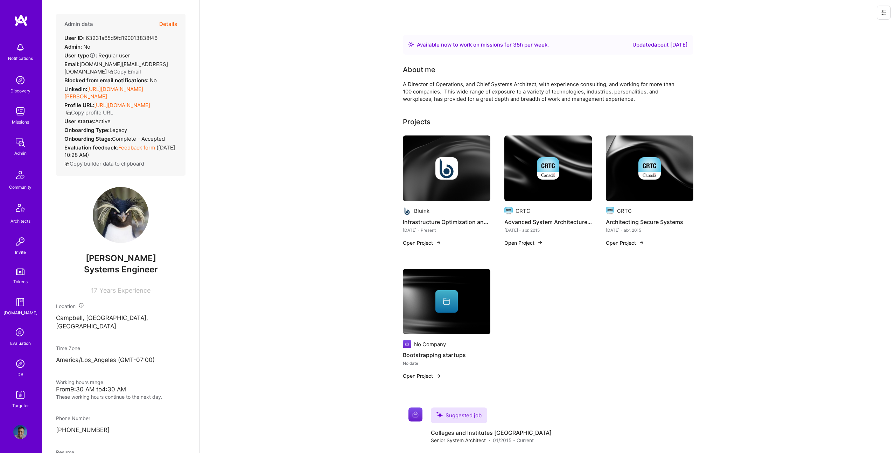
click at [21, 411] on img at bounding box center [20, 432] width 14 height 14
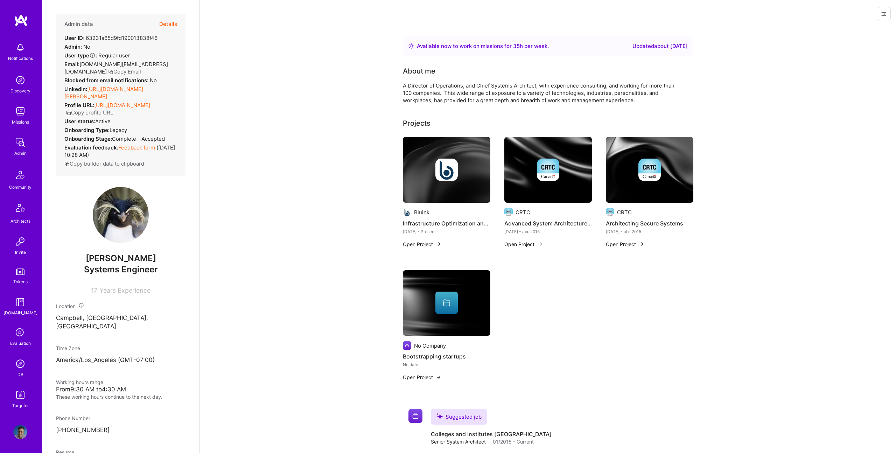
click at [886, 15] on icon at bounding box center [884, 14] width 6 height 6
click at [850, 30] on button "Login as Brad" at bounding box center [854, 30] width 74 height 18
